Goal: Task Accomplishment & Management: Manage account settings

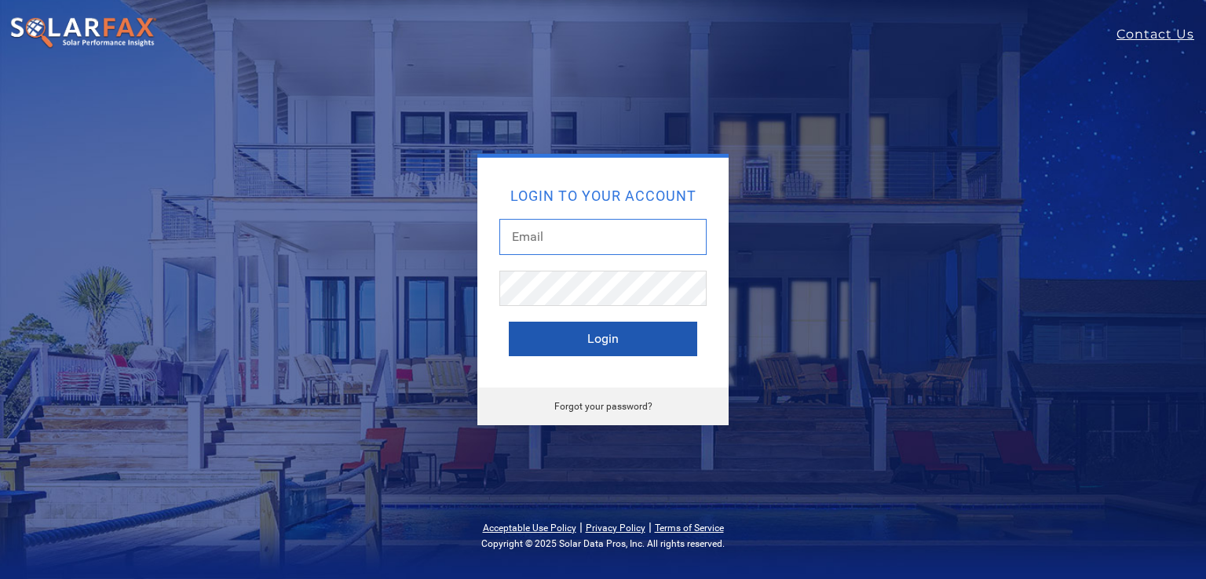
type input "[PERSON_NAME][EMAIL_ADDRESS][DOMAIN_NAME]"
click at [555, 339] on button "Login" at bounding box center [603, 339] width 188 height 35
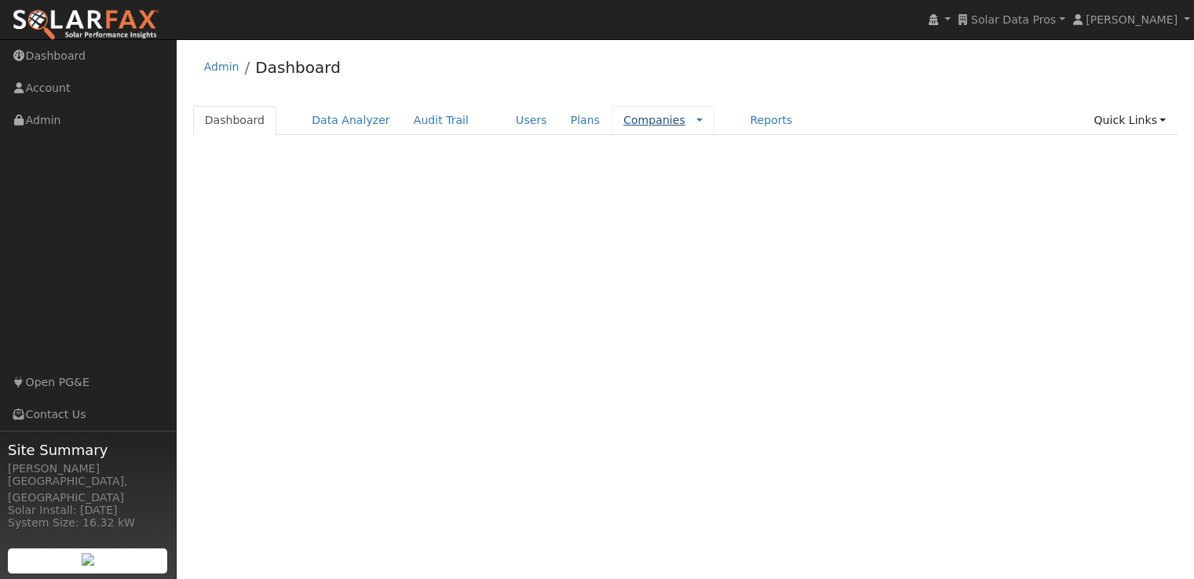
click at [623, 119] on link "Companies" at bounding box center [654, 120] width 62 height 13
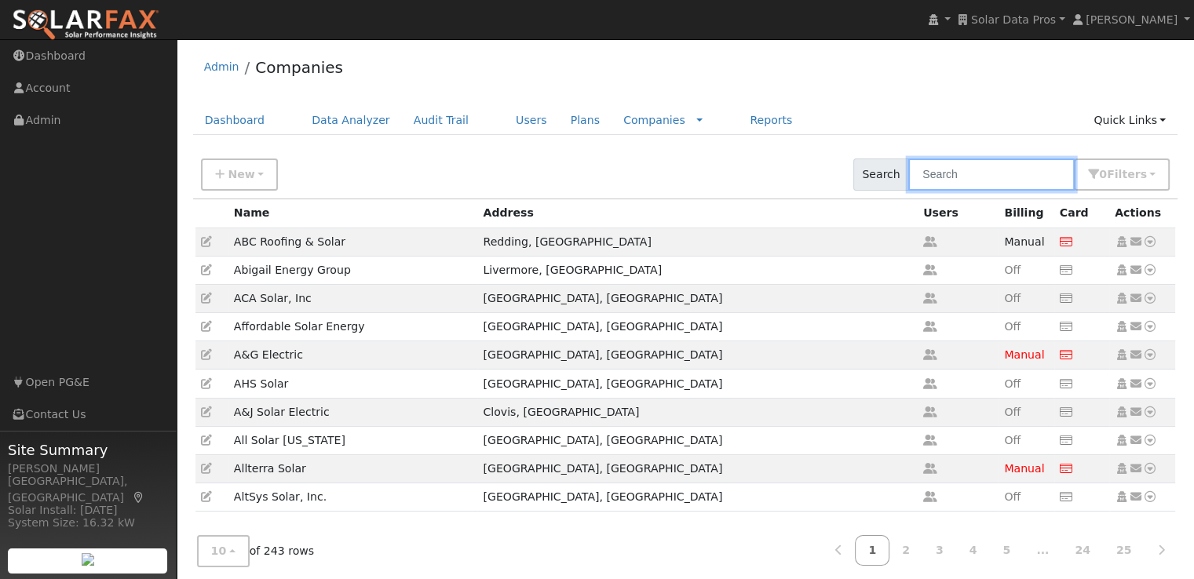
click at [1008, 177] on input "text" at bounding box center [991, 175] width 166 height 32
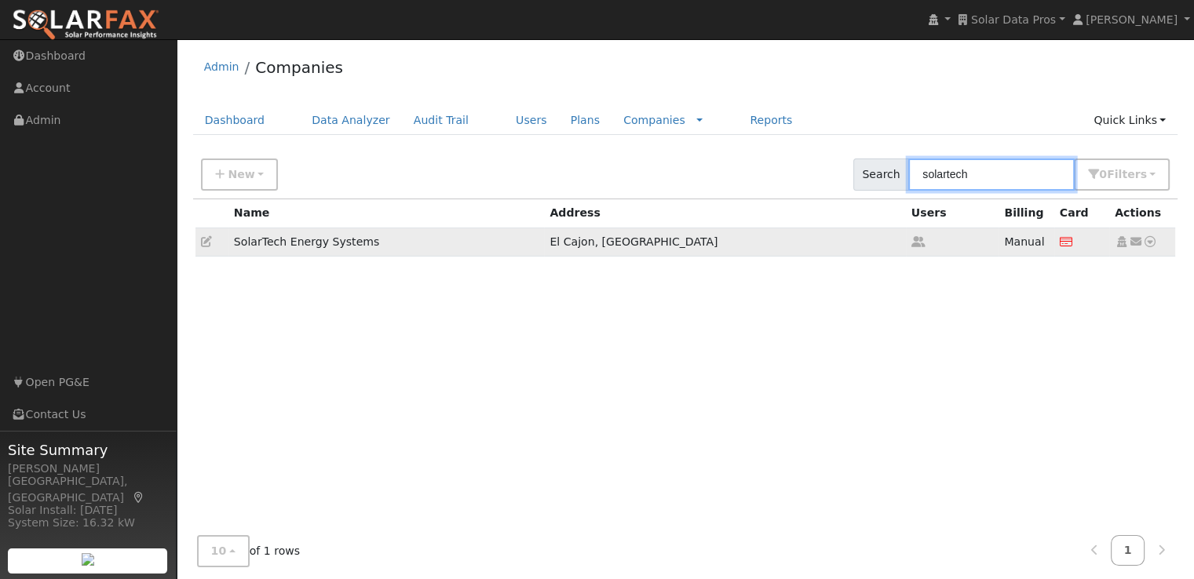
type input "solartech"
click at [1151, 239] on icon at bounding box center [1150, 241] width 14 height 11
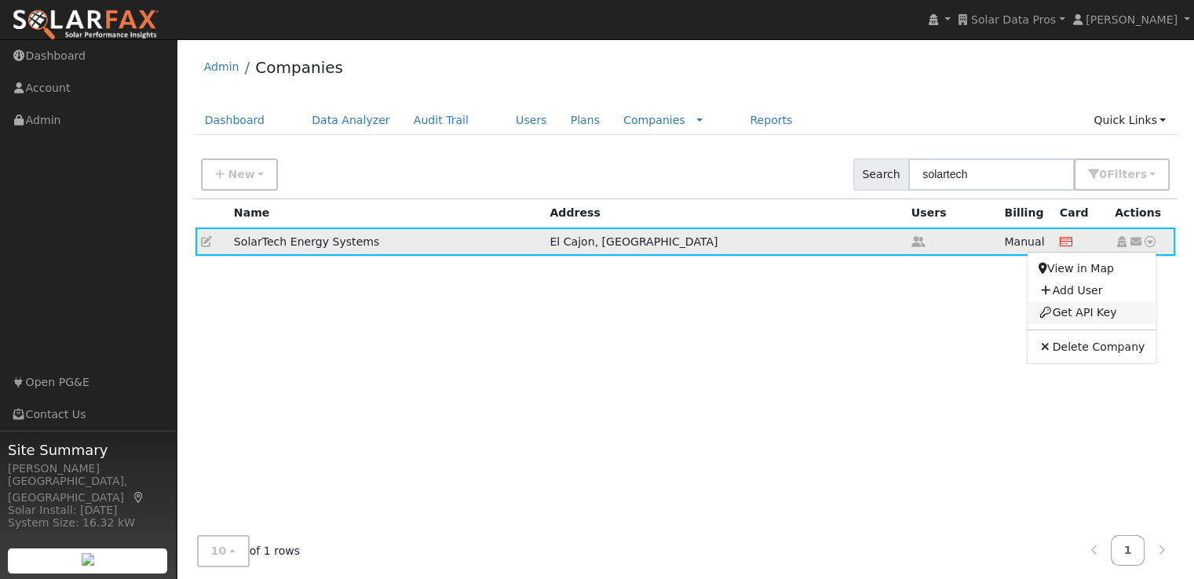
click at [1086, 316] on link "Get API Key" at bounding box center [1091, 313] width 128 height 22
